Goal: Information Seeking & Learning: Learn about a topic

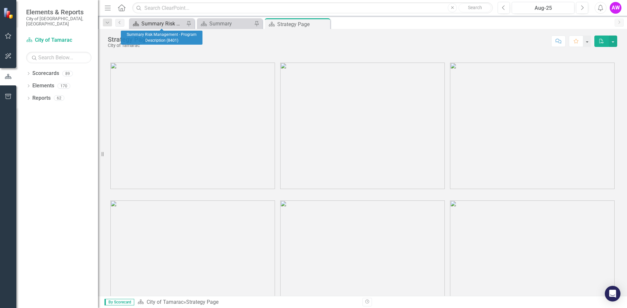
click at [156, 24] on div "Summary Risk Management - Program Description (8401)" at bounding box center [162, 24] width 43 height 8
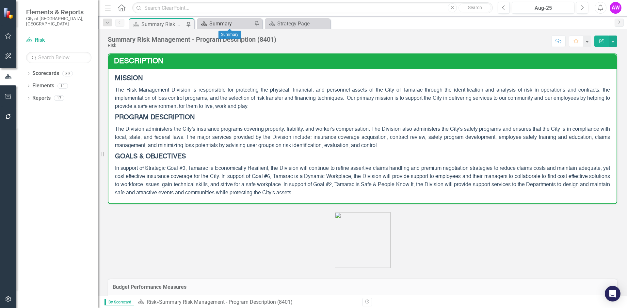
click at [226, 24] on div "Summary" at bounding box center [230, 24] width 43 height 8
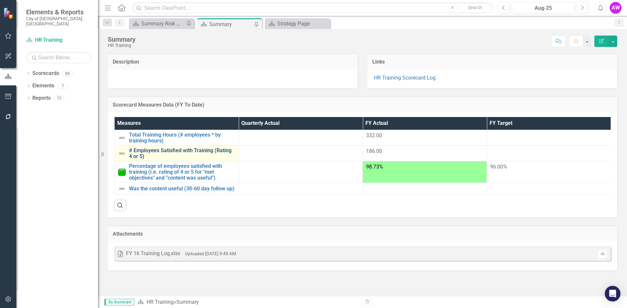
click at [173, 152] on link "# Employees Satisfied with Training (Rating 4 or 5)" at bounding box center [182, 153] width 106 height 11
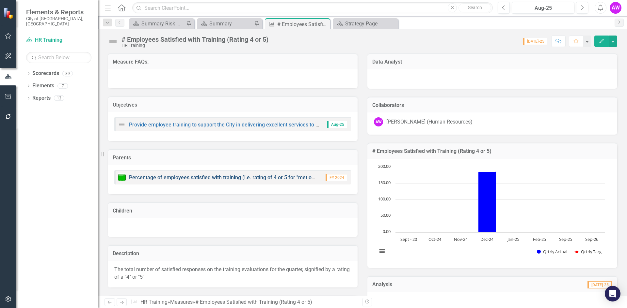
click at [206, 178] on link "Percentage of employees satisfied with training (i.e. rating of 4 or 5 for "met…" at bounding box center [262, 178] width 266 height 6
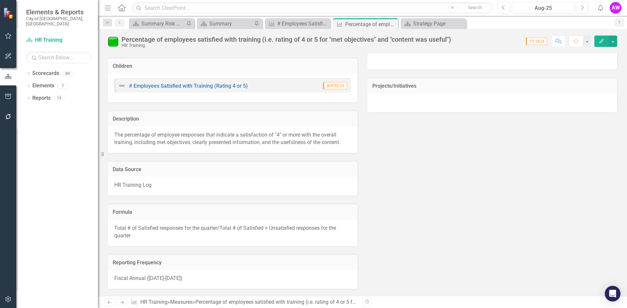
scroll to position [210, 0]
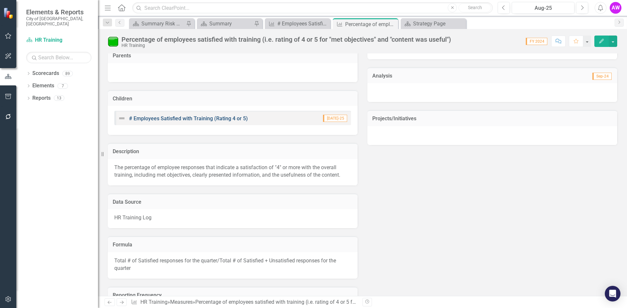
click at [195, 118] on link "# Employees Satisfied with Training (Rating 4 or 5)" at bounding box center [188, 119] width 119 height 6
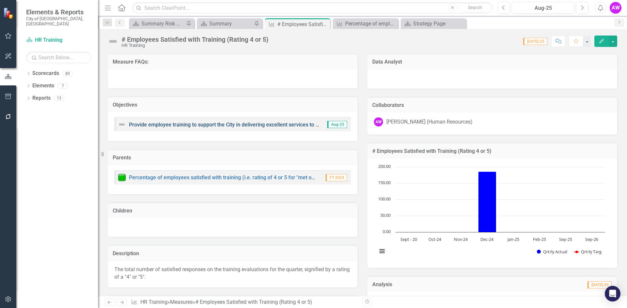
click at [230, 125] on link "Provide employee training to support the City in delivering excellent services …" at bounding box center [301, 125] width 345 height 6
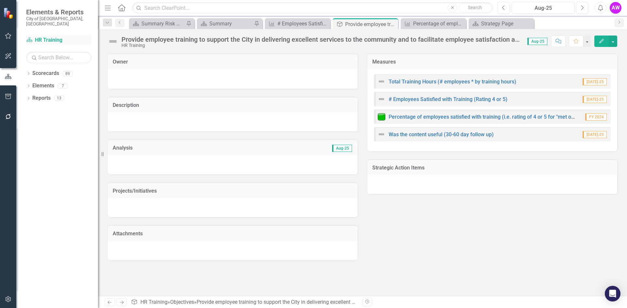
click at [52, 37] on link "Scorecard HR Training" at bounding box center [58, 41] width 65 height 8
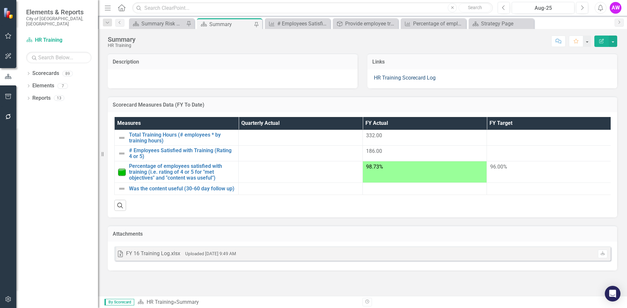
click at [401, 78] on link "HR Training Scorecard Log" at bounding box center [405, 78] width 62 height 6
click at [391, 79] on link "HR Training Scorecard Log" at bounding box center [405, 78] width 62 height 6
click at [165, 23] on div "Summary Risk Management - Program Description (8401)" at bounding box center [162, 24] width 43 height 8
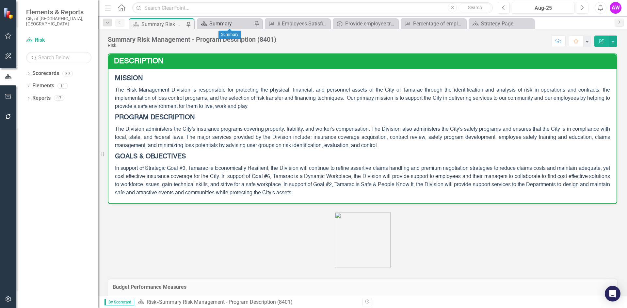
click at [223, 23] on div "Summary" at bounding box center [230, 24] width 43 height 8
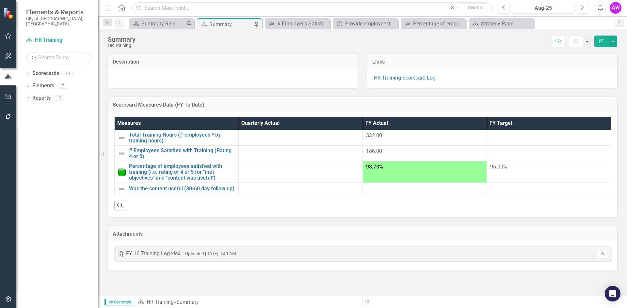
click at [166, 258] on div "FY 16 Training Log.xlsx" at bounding box center [153, 254] width 54 height 8
click at [194, 257] on small "Uploaded [DATE] 9:49 AM" at bounding box center [210, 253] width 51 height 5
click at [167, 258] on div "FY 16 Training Log.xlsx" at bounding box center [153, 254] width 54 height 8
click at [168, 258] on div "FY 16 Training Log.xlsx" at bounding box center [153, 254] width 54 height 8
click at [198, 257] on small "Uploaded [DATE] 9:49 AM" at bounding box center [210, 253] width 51 height 5
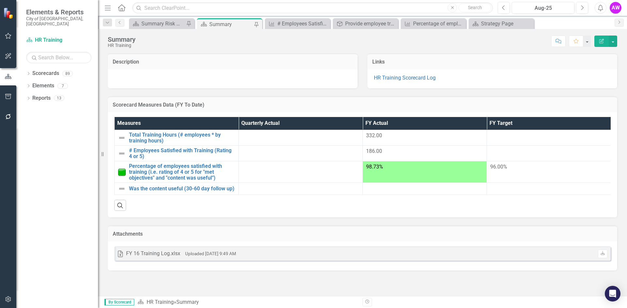
click at [160, 258] on div "FY 16 Training Log.xlsx" at bounding box center [153, 254] width 54 height 8
click at [196, 257] on small "Uploaded [DATE] 9:49 AM" at bounding box center [210, 253] width 51 height 5
click at [30, 85] on icon "Dropdown" at bounding box center [28, 87] width 5 height 4
click at [29, 159] on icon "Dropdown" at bounding box center [28, 161] width 5 height 4
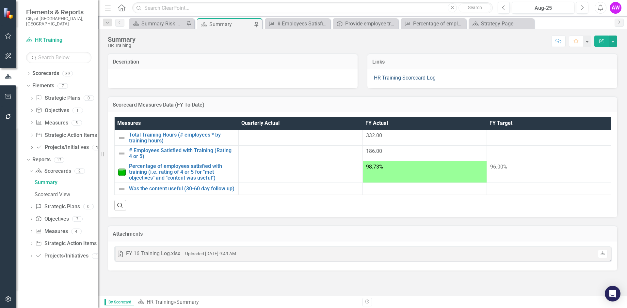
click at [390, 79] on link "HR Training Scorecard Log" at bounding box center [405, 78] width 62 height 6
click at [0, 0] on icon "Close" at bounding box center [0, 0] width 0 height 0
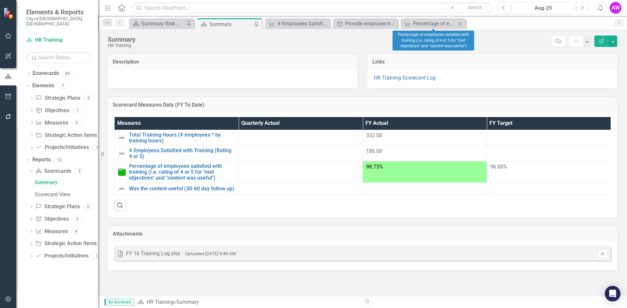
click at [461, 23] on icon "Close" at bounding box center [460, 23] width 7 height 5
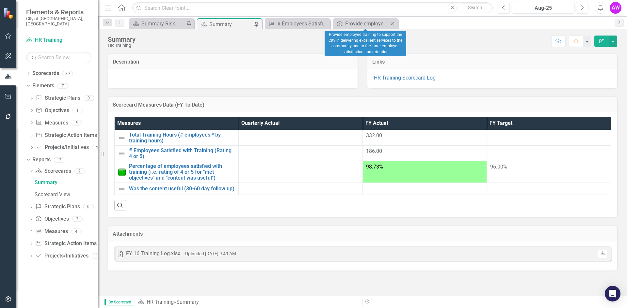
click at [393, 24] on icon "Close" at bounding box center [392, 23] width 7 height 5
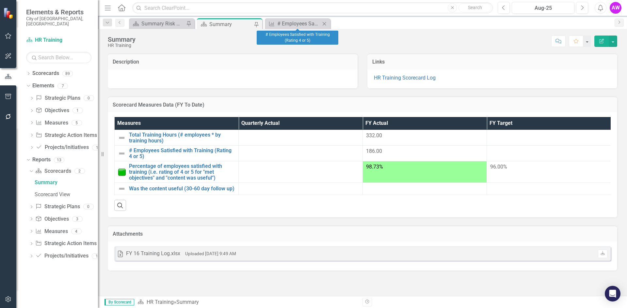
click at [325, 24] on icon "Close" at bounding box center [324, 23] width 7 height 5
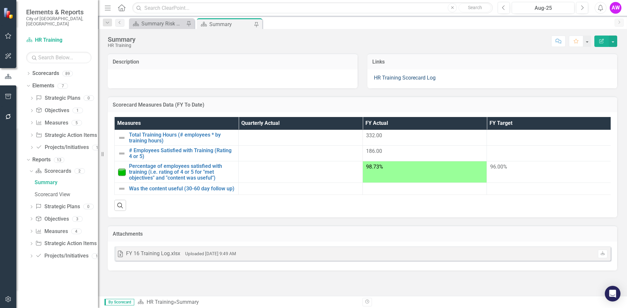
click at [388, 77] on link "HR Training Scorecard Log" at bounding box center [405, 78] width 62 height 6
click at [176, 258] on div "FY 16 Training Log.xlsx" at bounding box center [153, 254] width 54 height 8
click at [168, 25] on div "Summary Risk Management - Program Description (8401)" at bounding box center [162, 24] width 43 height 8
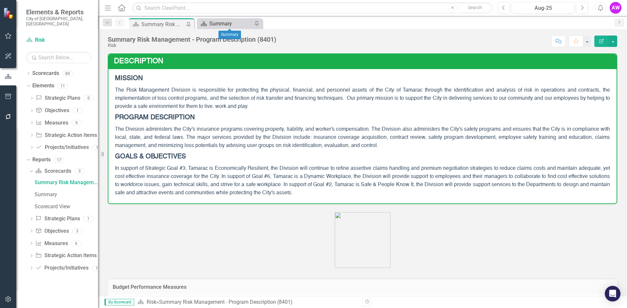
click at [216, 22] on div "Summary" at bounding box center [230, 24] width 43 height 8
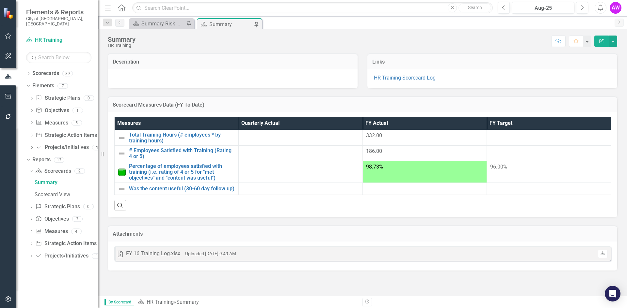
click at [149, 258] on div "FY 16 Training Log.xlsx" at bounding box center [153, 254] width 54 height 8
drag, startPoint x: 149, startPoint y: 261, endPoint x: 174, endPoint y: 265, distance: 25.8
click at [149, 258] on div "FY 16 Training Log.xlsx" at bounding box center [153, 254] width 54 height 8
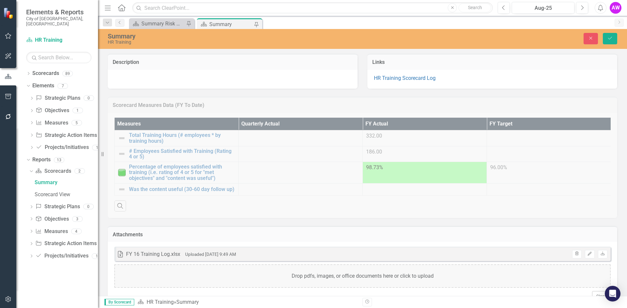
click at [299, 218] on div "Scorecard Measures Data (FY To Date) Measures Quarterly Actual FY Actual FY Tar…" at bounding box center [362, 154] width 519 height 130
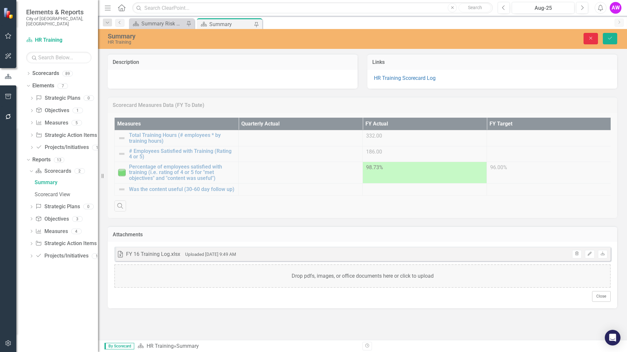
click at [589, 38] on icon "Close" at bounding box center [590, 38] width 6 height 5
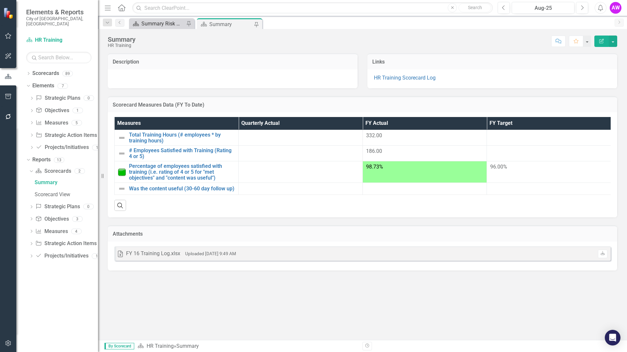
click at [156, 23] on div "Summary Risk Management - Program Description (8401)" at bounding box center [162, 24] width 43 height 8
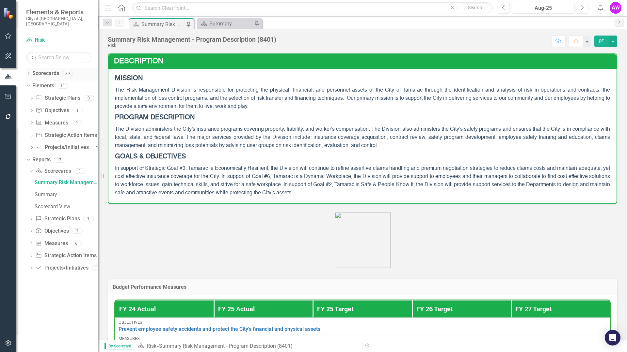
click at [30, 72] on div "Dropdown" at bounding box center [28, 75] width 5 height 6
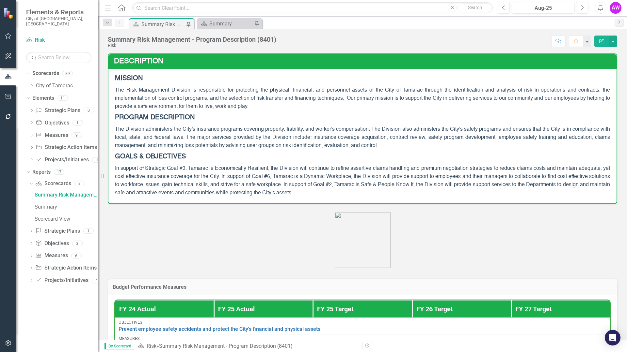
click at [26, 68] on div "Dropdown Scorecards 89 Dropdown City of Tamarac Dropdown Building Certificate o…" at bounding box center [57, 210] width 82 height 284
click at [28, 71] on icon "Dropdown" at bounding box center [28, 73] width 4 height 5
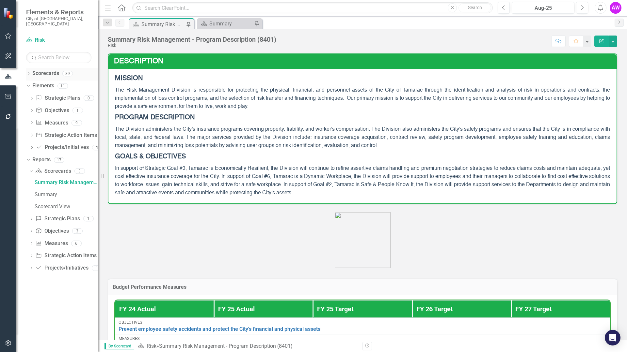
click at [41, 70] on link "Scorecards" at bounding box center [45, 74] width 27 height 8
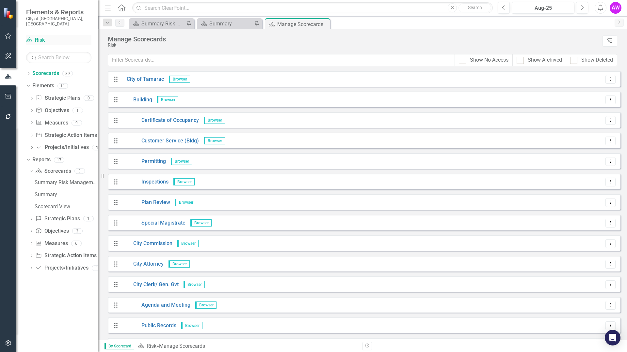
click at [88, 38] on link "Scorecard Risk" at bounding box center [58, 41] width 65 height 8
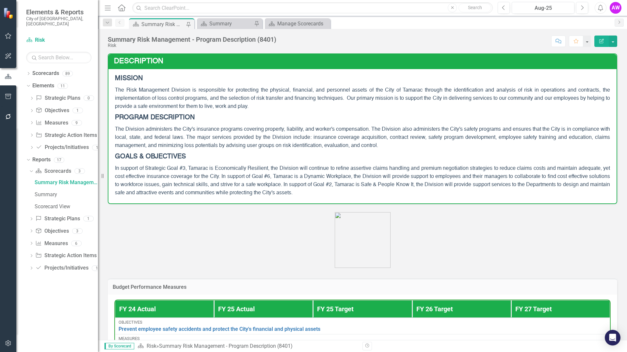
click at [107, 6] on icon "Menu" at bounding box center [107, 7] width 8 height 7
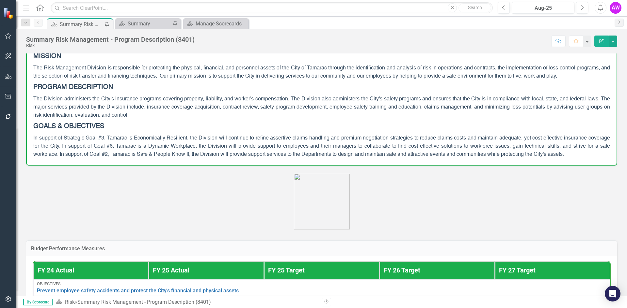
scroll to position [33, 0]
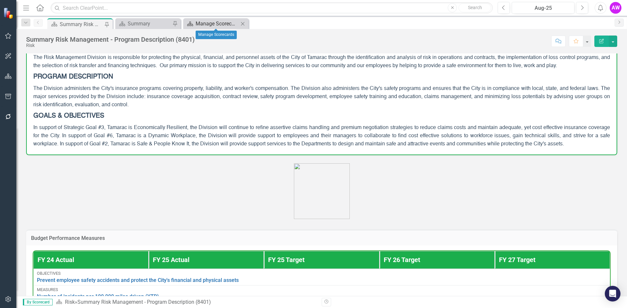
click at [213, 21] on div "Manage Scorecards" at bounding box center [216, 24] width 43 height 8
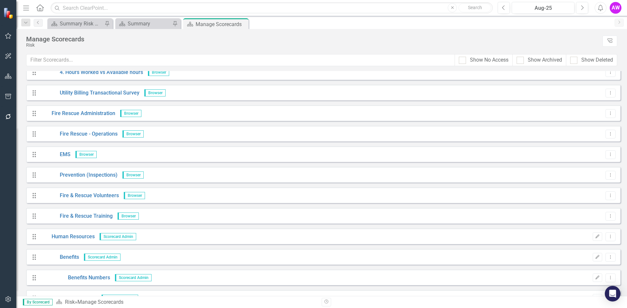
scroll to position [718, 0]
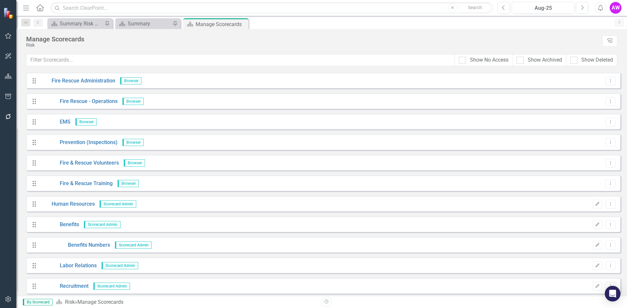
click at [126, 205] on span "Scorecard Admin" at bounding box center [118, 204] width 37 height 7
click at [82, 204] on link "Human Resources" at bounding box center [67, 205] width 55 height 8
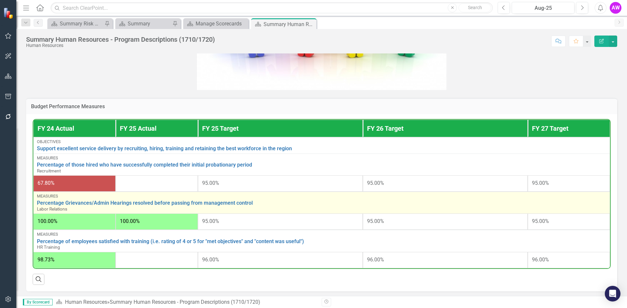
scroll to position [245, 0]
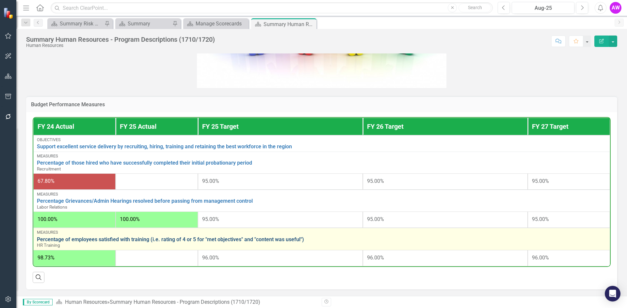
click at [214, 237] on link "Percentage of employees satisfied with training (i.e. rating of 4 or 5 for "met…" at bounding box center [321, 240] width 569 height 6
